Goal: Entertainment & Leisure: Consume media (video, audio)

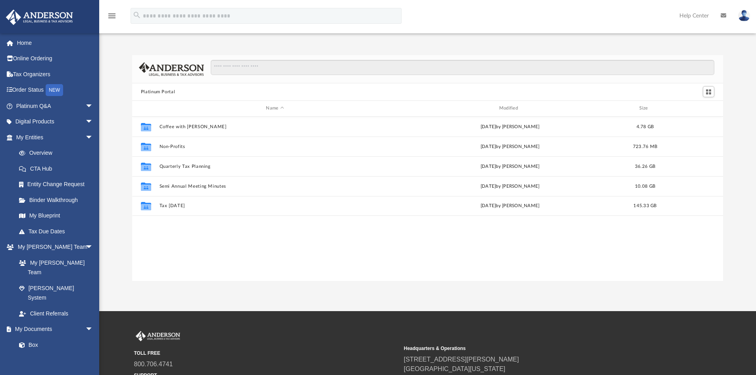
scroll to position [175, 585]
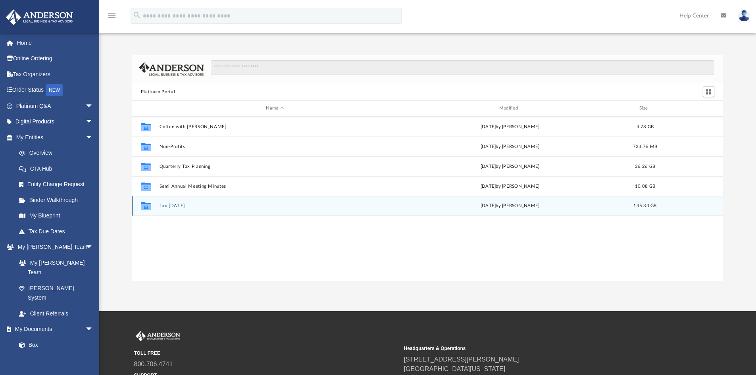
click at [180, 205] on button "Tax [DATE]" at bounding box center [274, 205] width 231 height 5
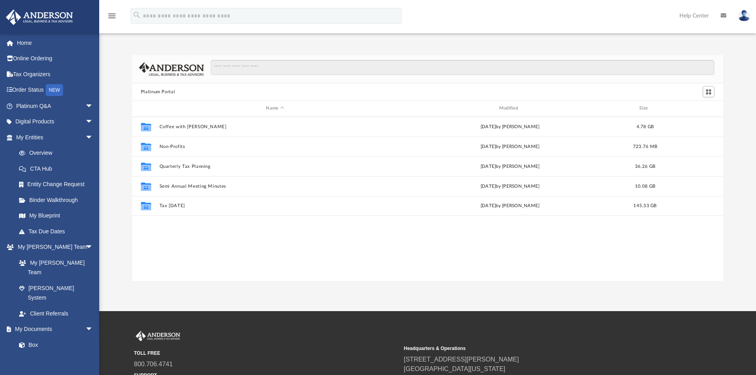
scroll to position [175, 585]
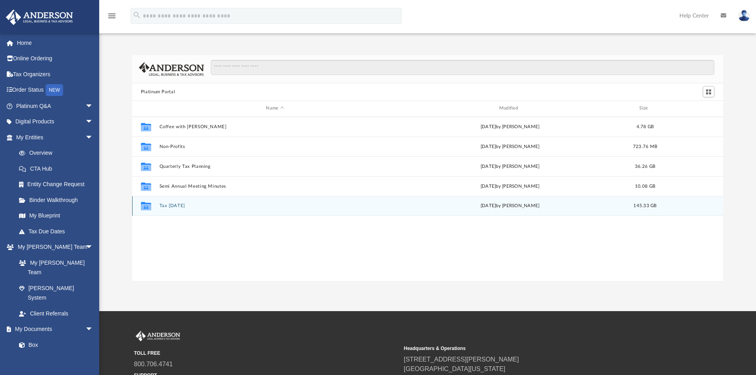
click at [176, 205] on button "Tax [DATE]" at bounding box center [274, 205] width 231 height 5
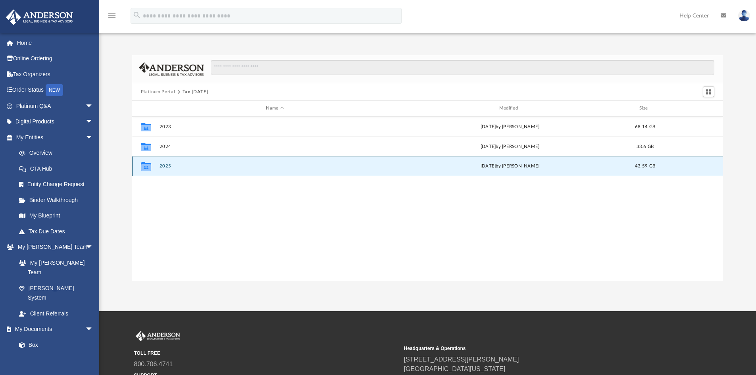
click at [164, 166] on button "2025" at bounding box center [274, 166] width 231 height 5
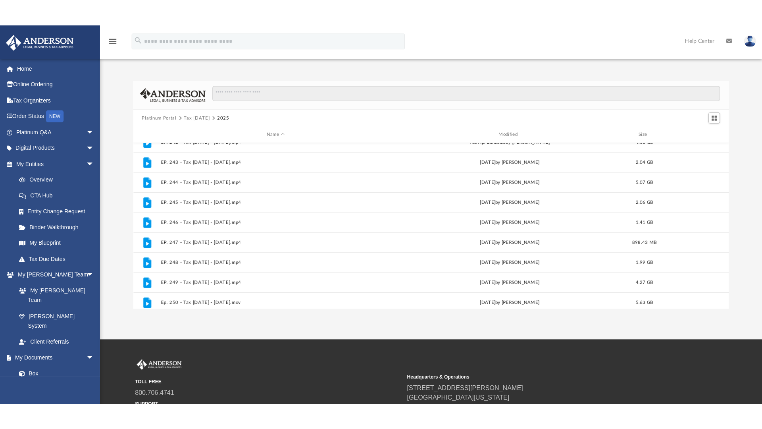
scroll to position [173, 0]
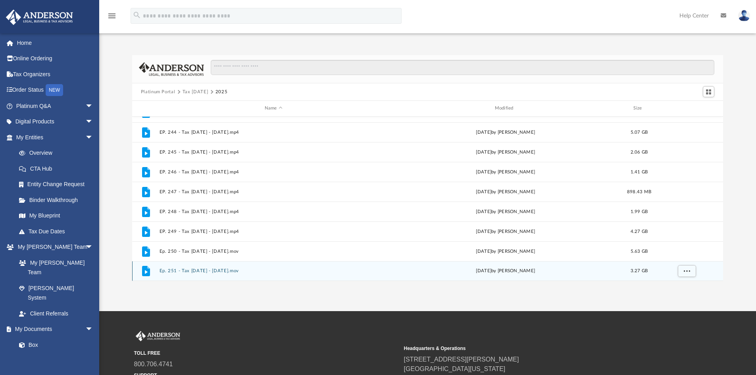
click at [192, 269] on button "Ep. 251 - Tax Tuesday - August 26th, 2025.mov" at bounding box center [273, 270] width 229 height 5
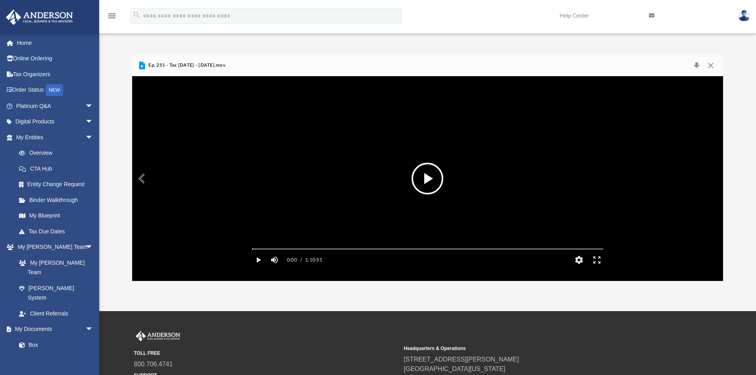
click at [425, 180] on button "File preview" at bounding box center [428, 179] width 32 height 32
click at [597, 268] on button "Enter fullscreen" at bounding box center [597, 260] width 18 height 16
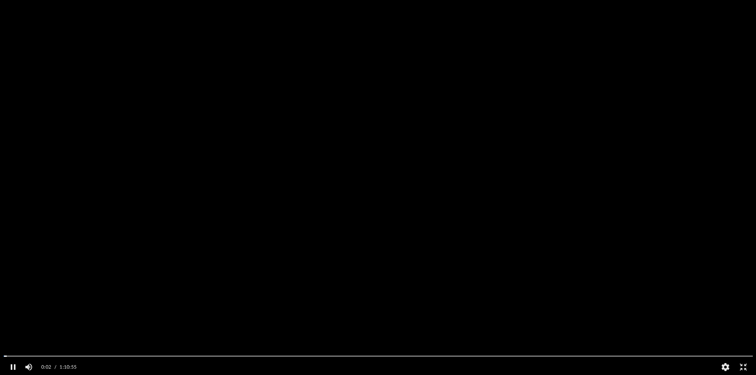
scroll to position [175, 591]
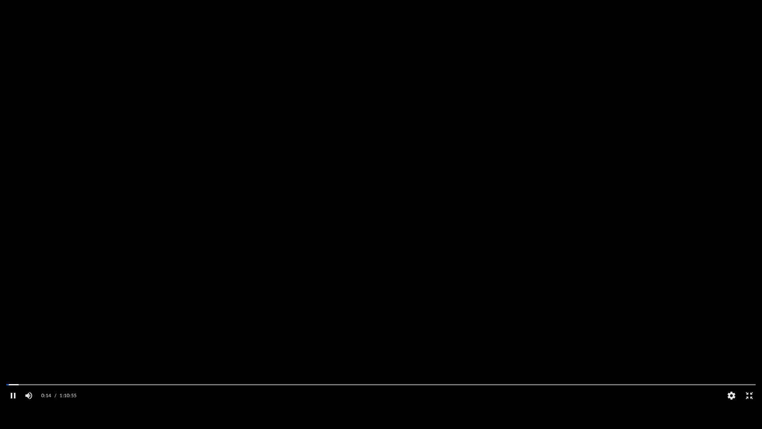
click at [429, 193] on video "File preview" at bounding box center [381, 214] width 762 height 381
click at [749, 375] on button "Exit fullscreen" at bounding box center [749, 395] width 18 height 16
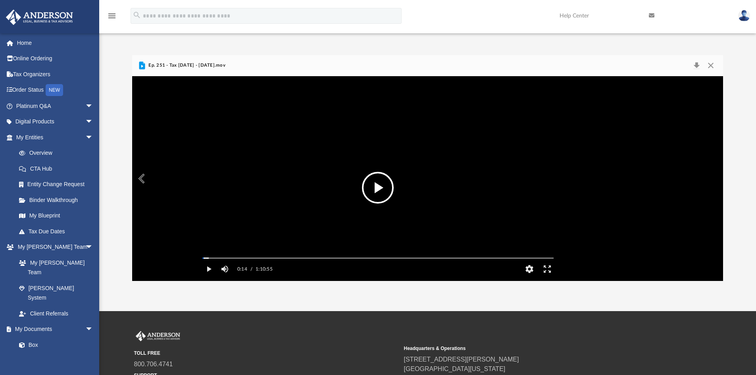
scroll to position [175, 585]
